Goal: Navigation & Orientation: Find specific page/section

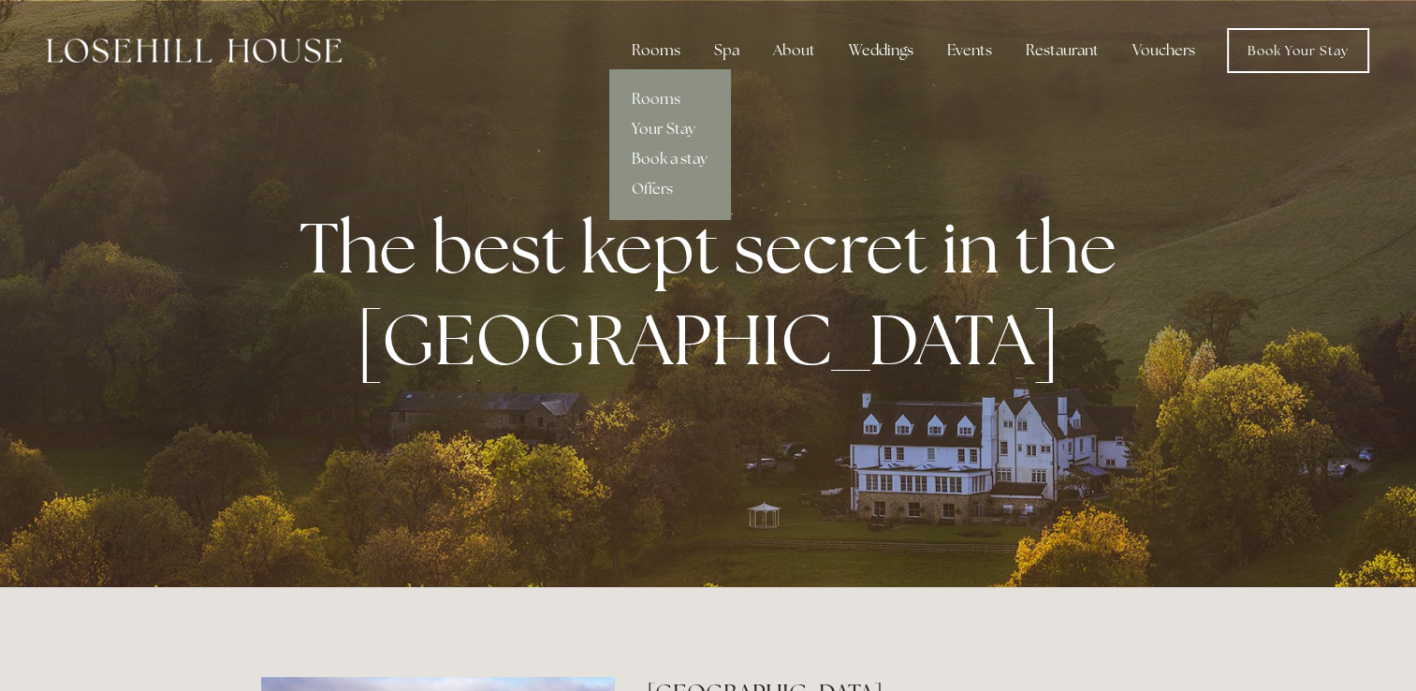
click at [660, 58] on div "Rooms" at bounding box center [656, 50] width 79 height 37
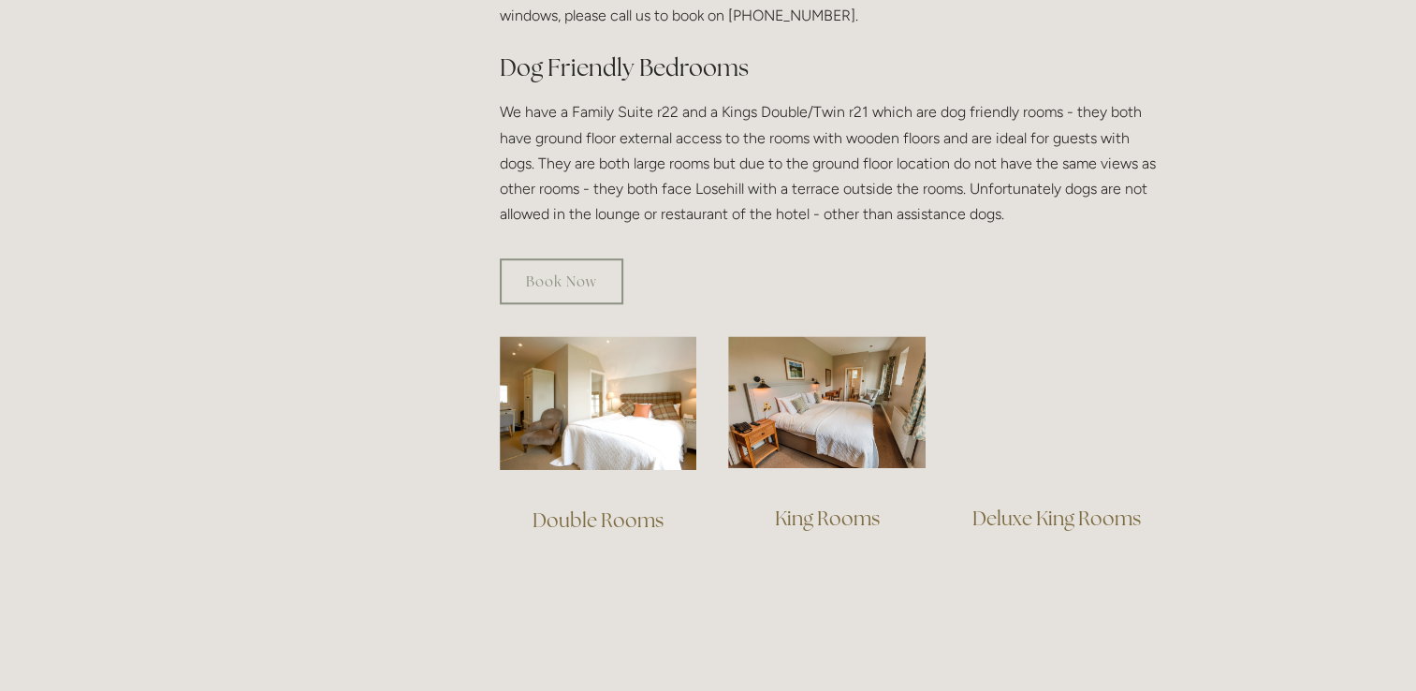
scroll to position [1044, 0]
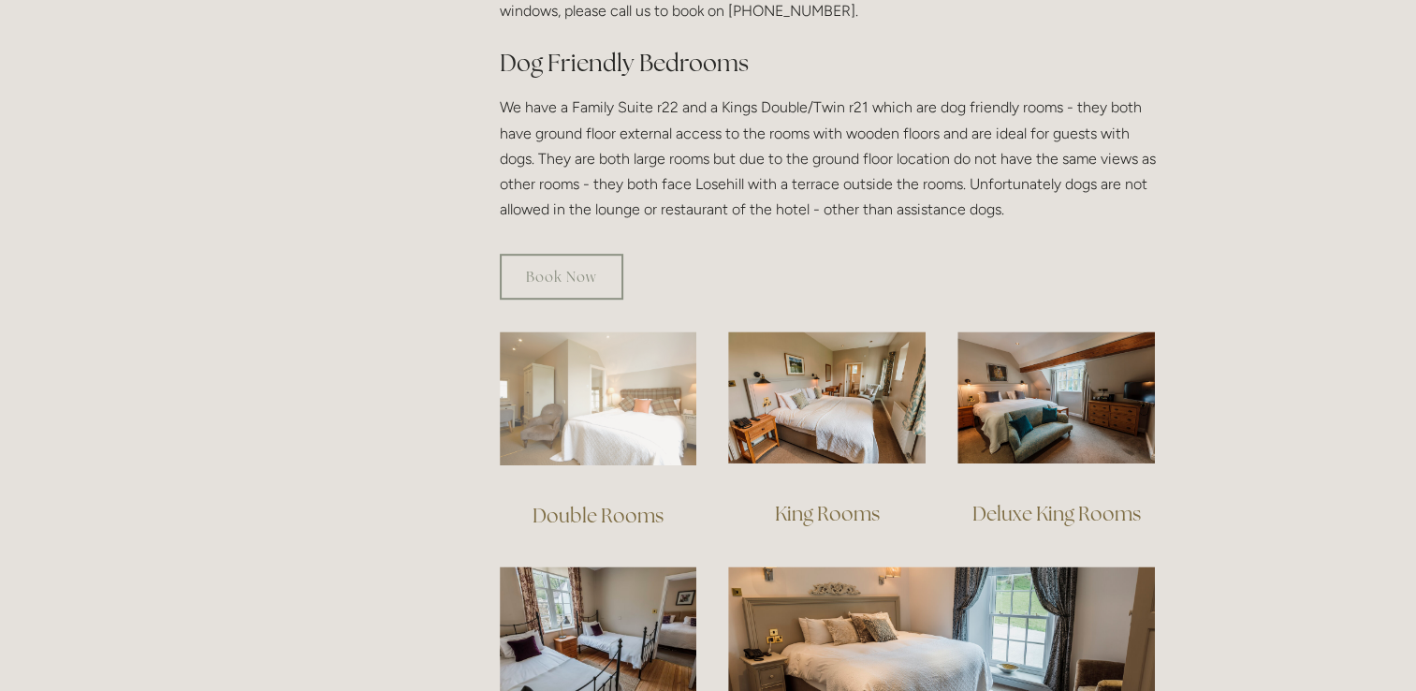
click at [612, 367] on img at bounding box center [598, 398] width 197 height 134
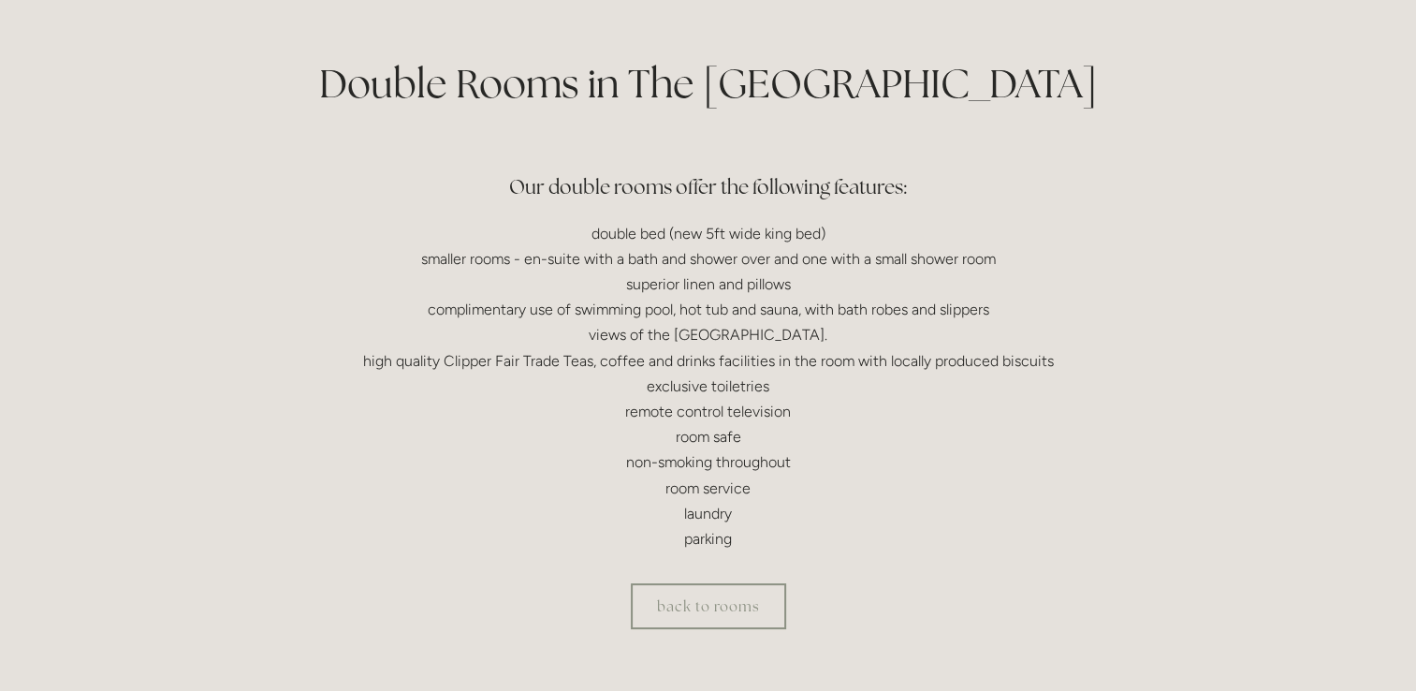
scroll to position [476, 0]
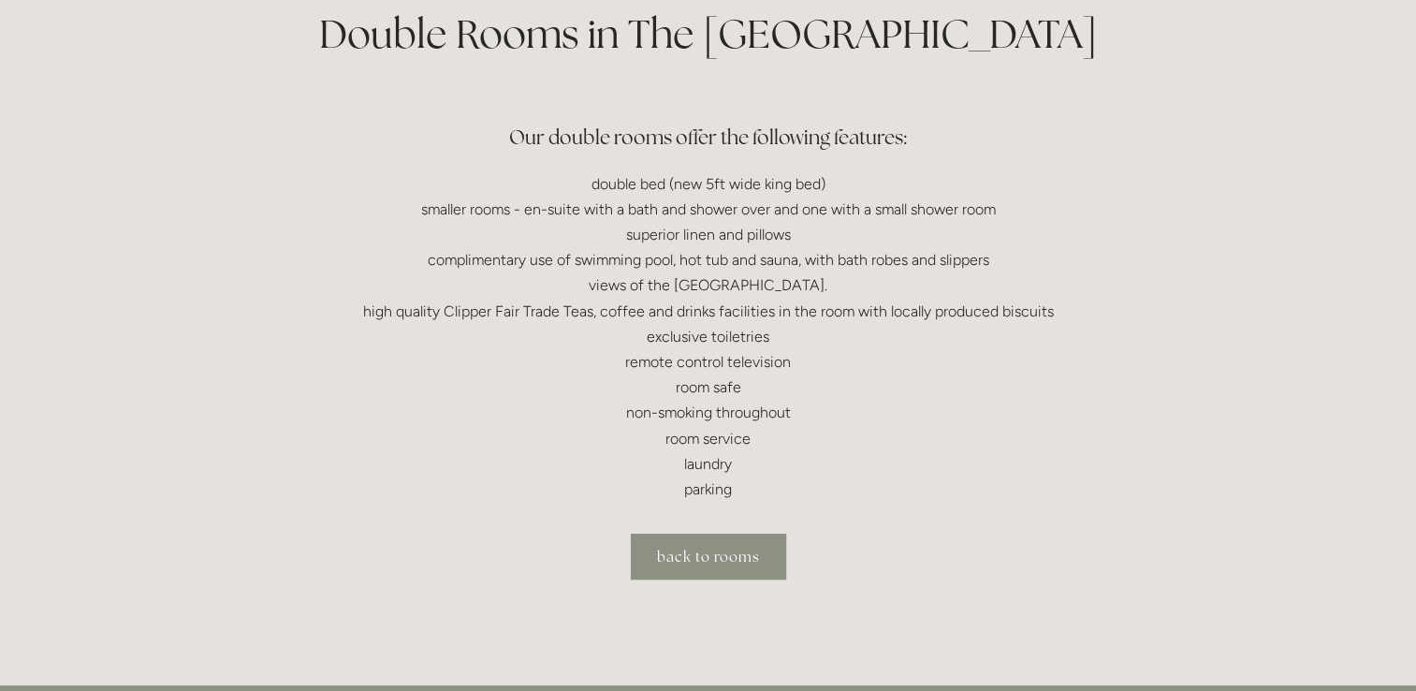
click at [699, 561] on link "back to rooms" at bounding box center [708, 556] width 155 height 46
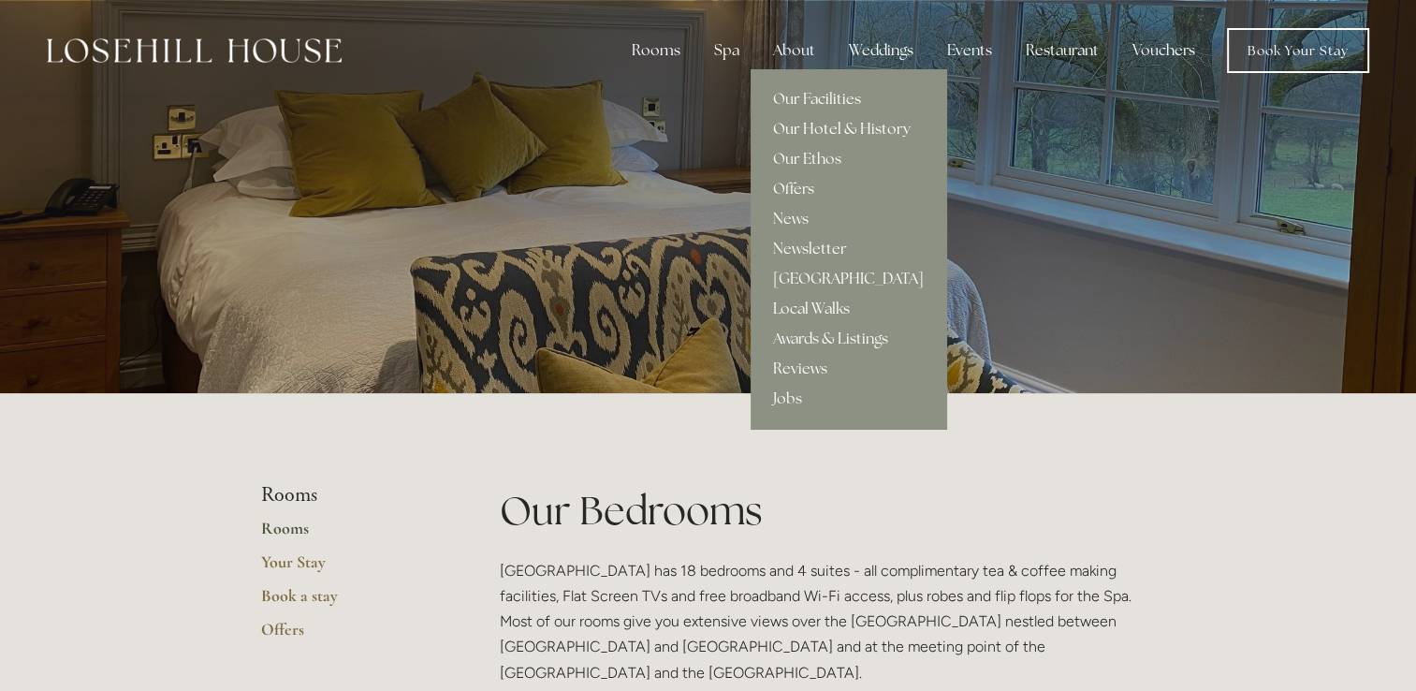
click at [830, 124] on link "Our Hotel & History" at bounding box center [849, 129] width 196 height 30
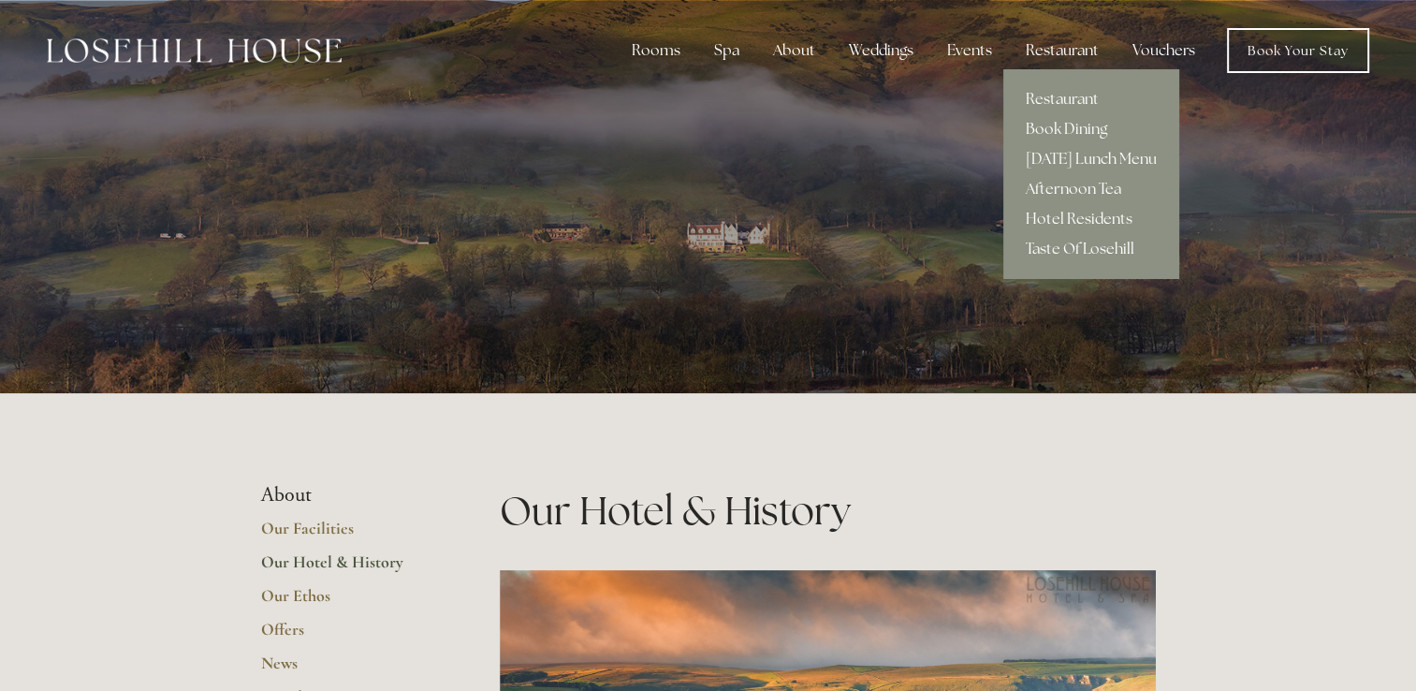
click at [1062, 51] on div "Restaurant" at bounding box center [1062, 50] width 103 height 37
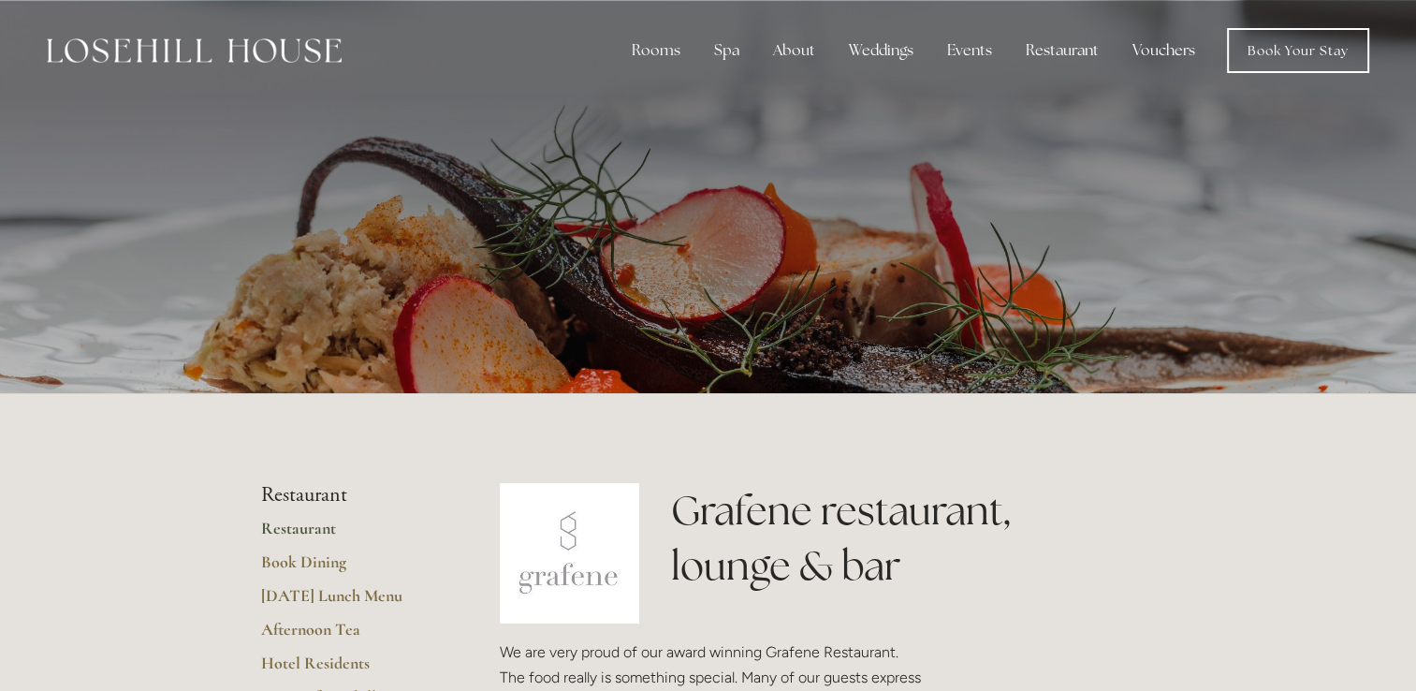
drag, startPoint x: 1415, startPoint y: 78, endPoint x: 1415, endPoint y: 91, distance: 13.1
click at [1415, 91] on header "Rooms Rooms Your Stay Book a stay Offers Spa" at bounding box center [708, 50] width 1416 height 101
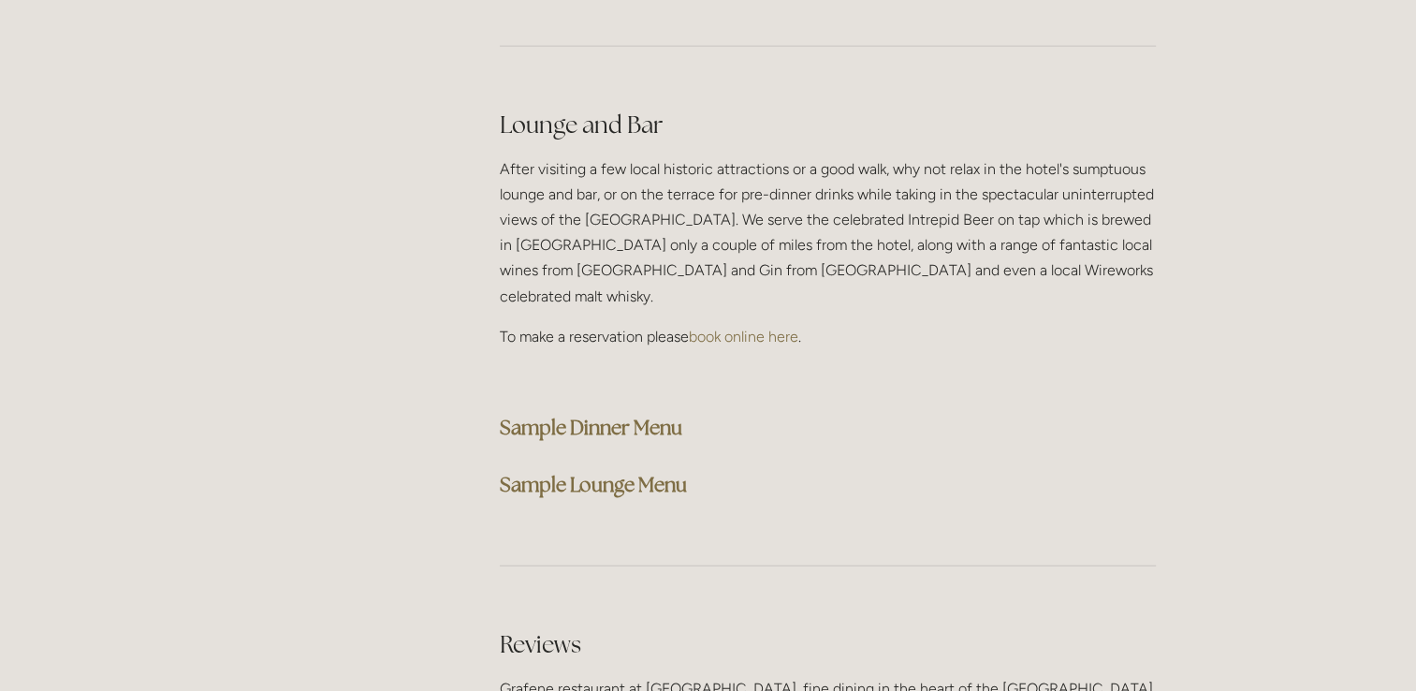
scroll to position [4684, 0]
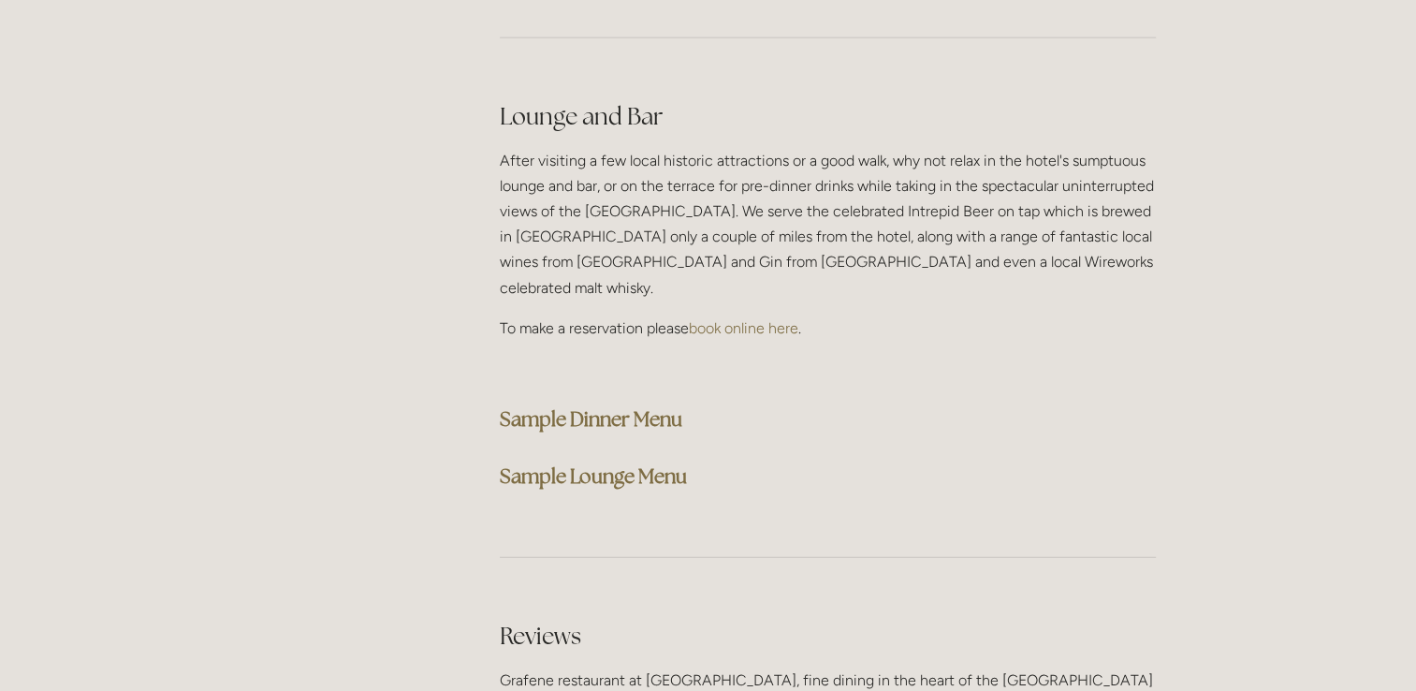
click at [635, 406] on strong "Sample Dinner Menu" at bounding box center [591, 418] width 182 height 25
